Goal: Task Accomplishment & Management: Manage account settings

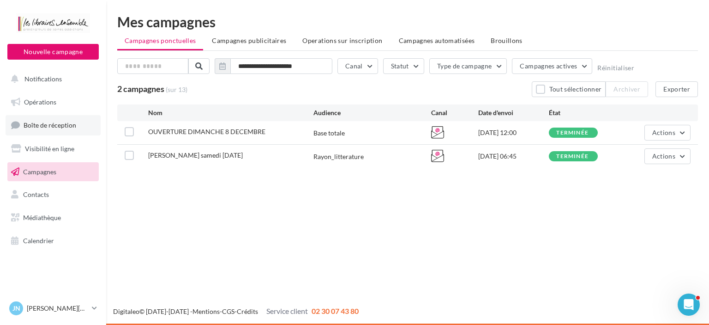
click at [51, 127] on span "Boîte de réception" at bounding box center [50, 125] width 53 height 8
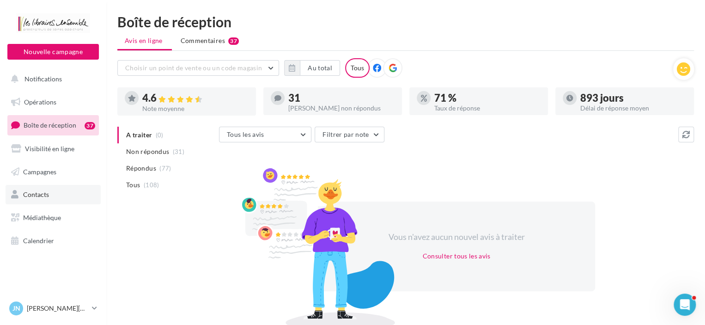
click at [43, 193] on span "Contacts" at bounding box center [36, 194] width 26 height 8
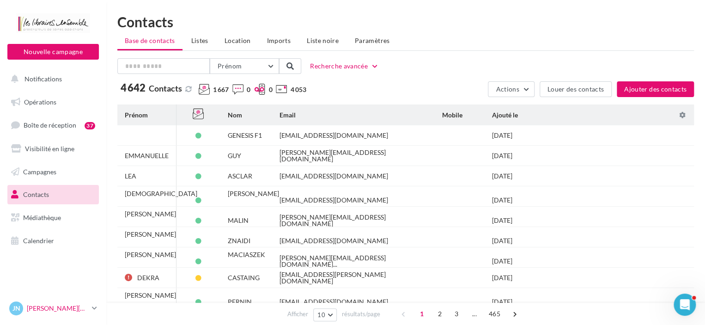
click at [57, 309] on p "[PERSON_NAME][DATE]" at bounding box center [57, 307] width 61 height 9
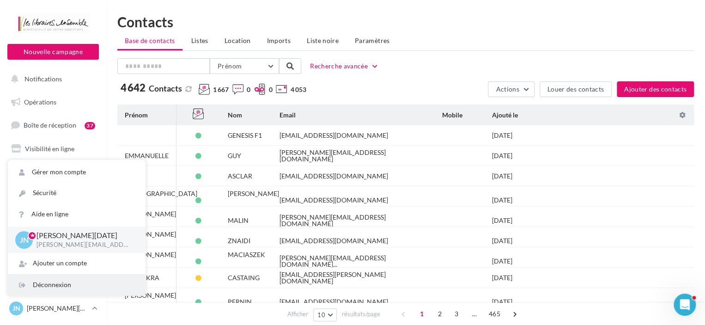
click at [43, 290] on div "Déconnexion" at bounding box center [77, 284] width 138 height 21
